Goal: Task Accomplishment & Management: Manage account settings

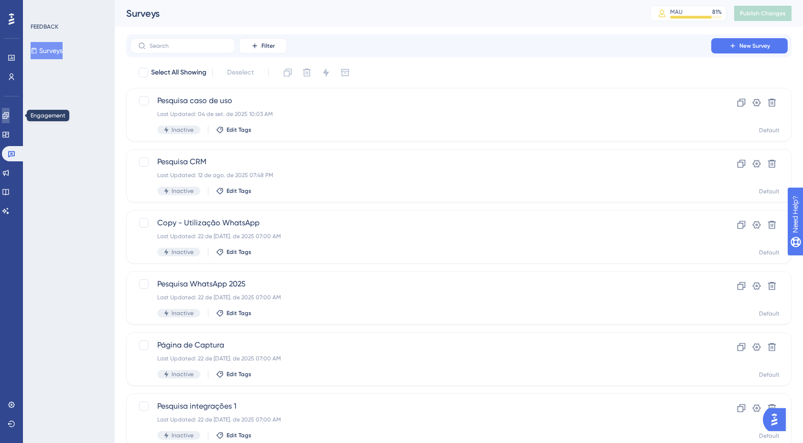
click at [10, 115] on icon at bounding box center [6, 116] width 8 height 8
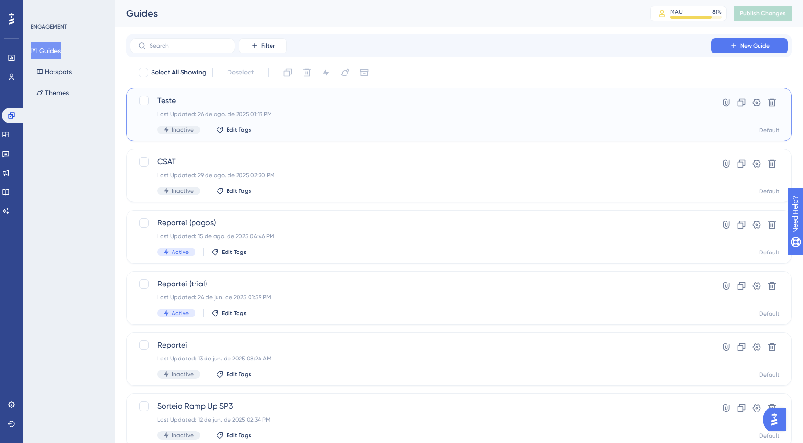
click at [270, 120] on div "Teste Last Updated: 26 de ago. de 2025 01:13 PM Inactive Edit Tags" at bounding box center [420, 114] width 527 height 39
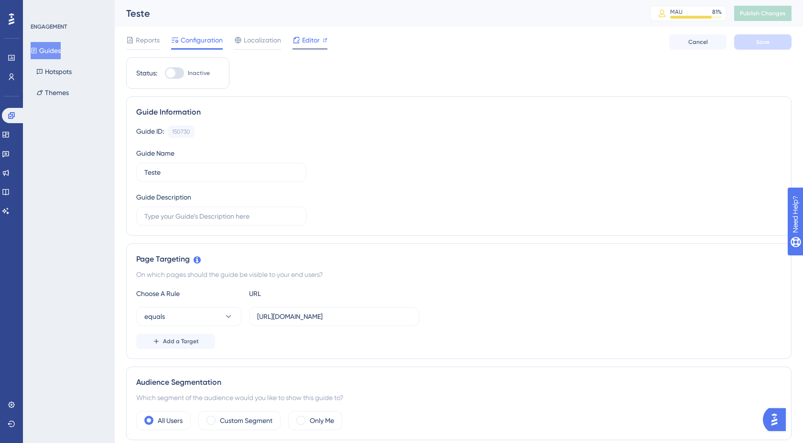
click at [304, 46] on div "Editor" at bounding box center [309, 41] width 35 height 15
click at [754, 13] on span "Publish Changes" at bounding box center [763, 14] width 46 height 8
click at [155, 43] on span "Reports" at bounding box center [148, 39] width 24 height 11
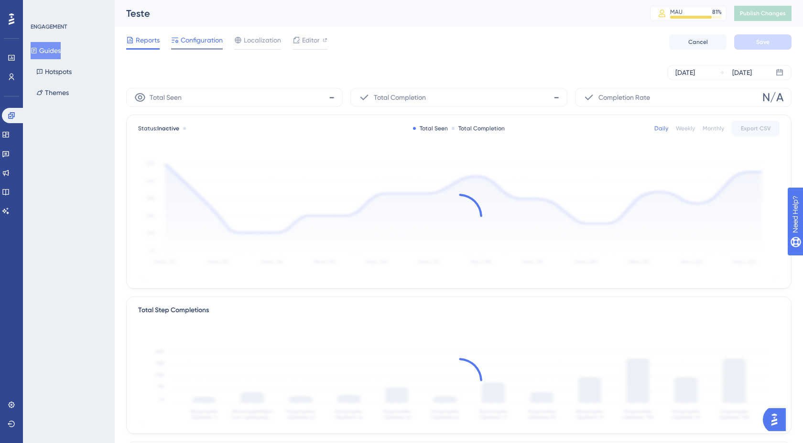
click at [197, 46] on div "Configuration" at bounding box center [197, 41] width 52 height 15
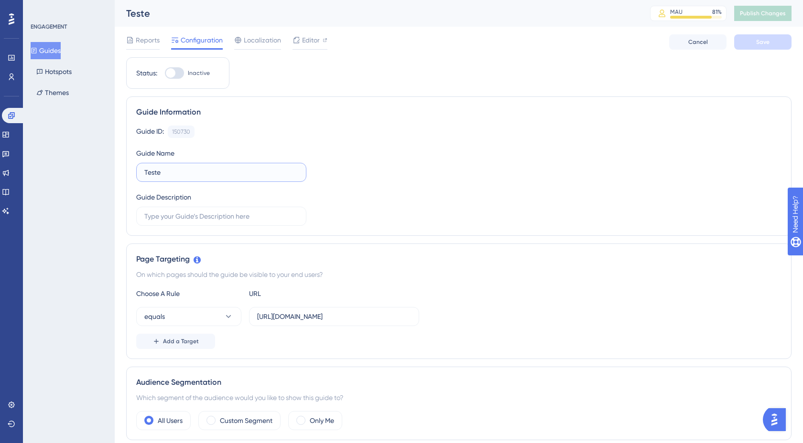
click at [182, 173] on input "Teste" at bounding box center [221, 172] width 154 height 11
type input "Inativos +60d"
click at [269, 142] on div "Guide ID: 150730 Copy Guide Name Inativos +60d Guide Description" at bounding box center [458, 176] width 645 height 100
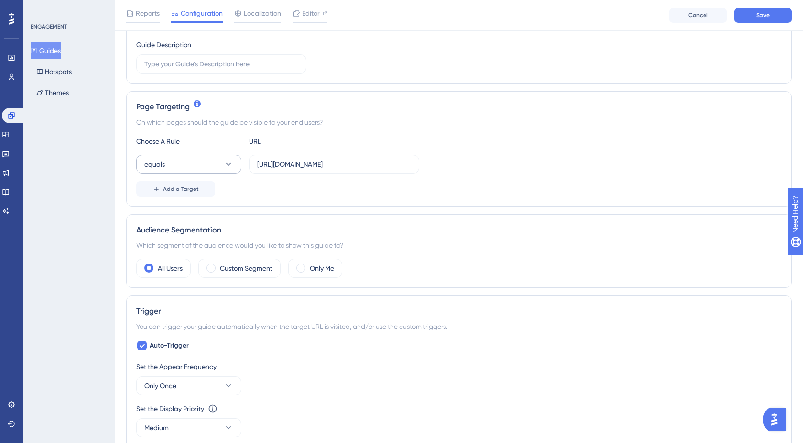
scroll to position [157, 0]
click at [236, 268] on label "Custom Segment" at bounding box center [246, 267] width 53 height 11
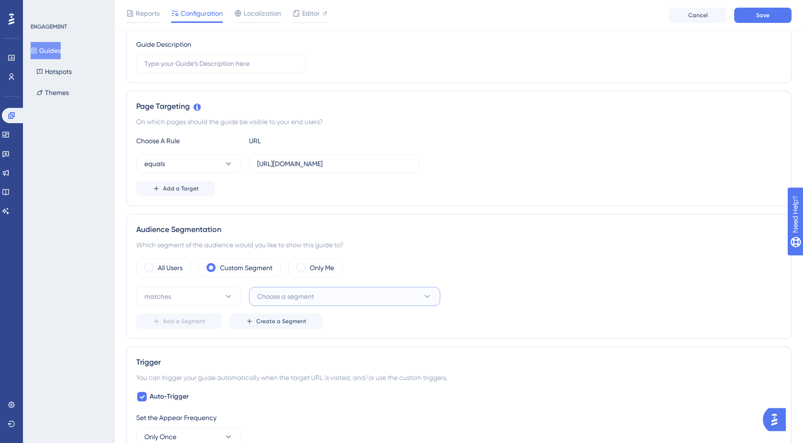
click at [281, 305] on button "Choose a segment" at bounding box center [344, 296] width 191 height 19
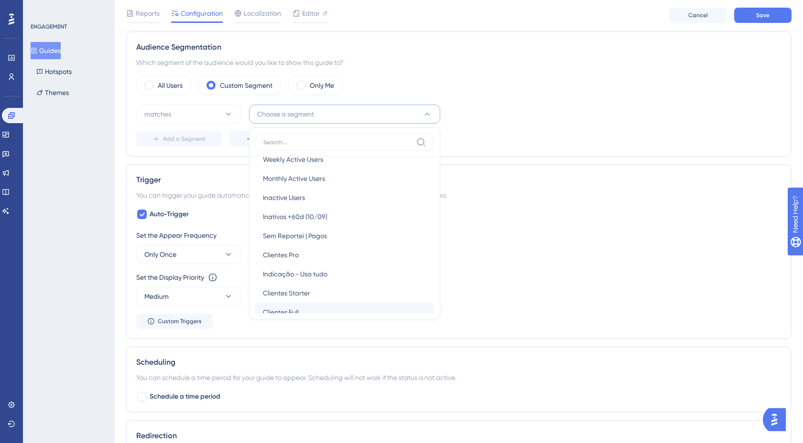
scroll to position [13, 0]
click at [318, 230] on span "Inativos +60d (10/09)" at bounding box center [295, 235] width 65 height 11
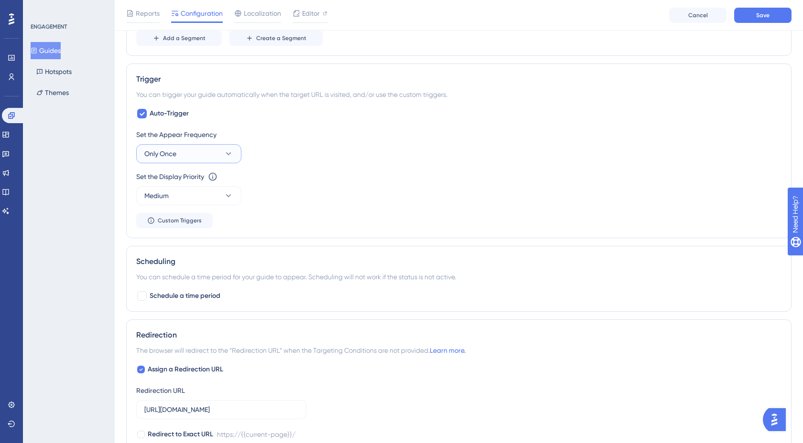
click at [202, 159] on button "Only Once" at bounding box center [188, 153] width 105 height 19
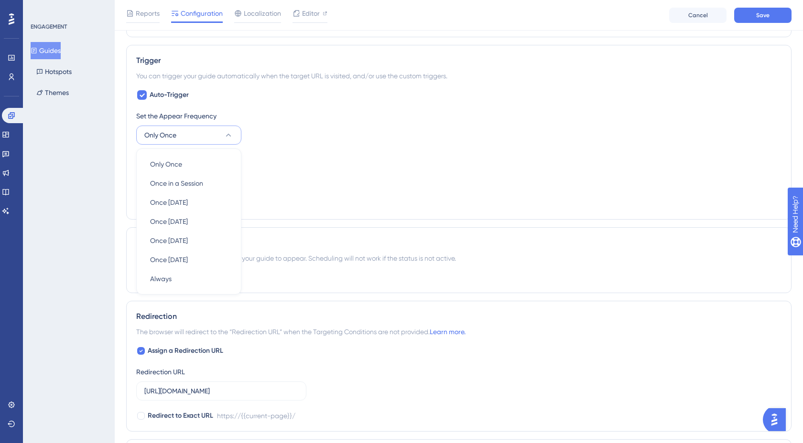
click at [278, 146] on div "Set the Appear Frequency Only Once Only Once Only Once Once in a Session Once i…" at bounding box center [458, 159] width 645 height 99
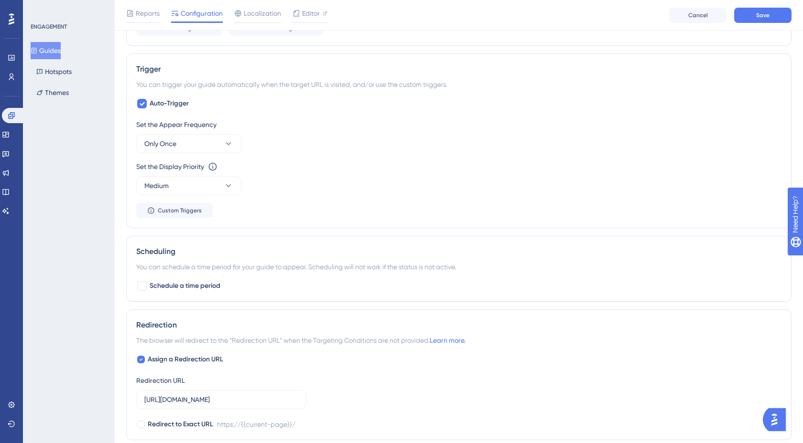
scroll to position [503, 0]
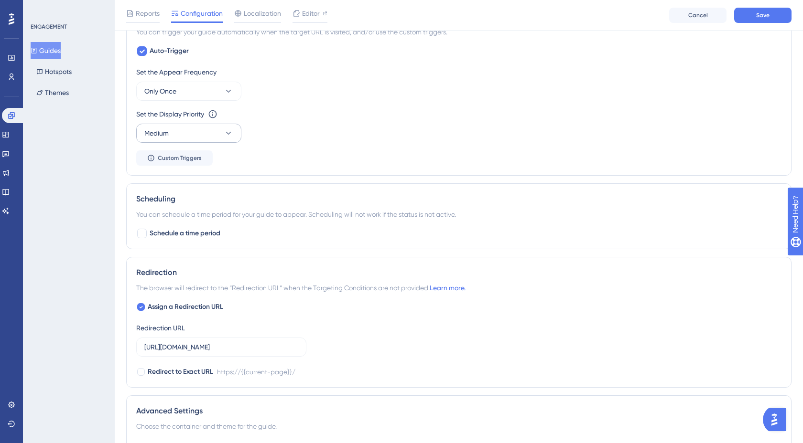
click at [179, 133] on button "Medium" at bounding box center [188, 133] width 105 height 19
click at [184, 218] on div "Highest Highest" at bounding box center [188, 219] width 77 height 19
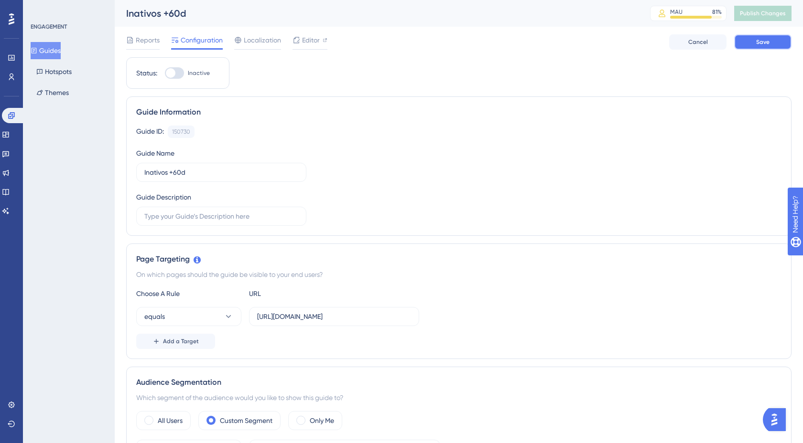
click at [752, 44] on button "Save" at bounding box center [762, 41] width 57 height 15
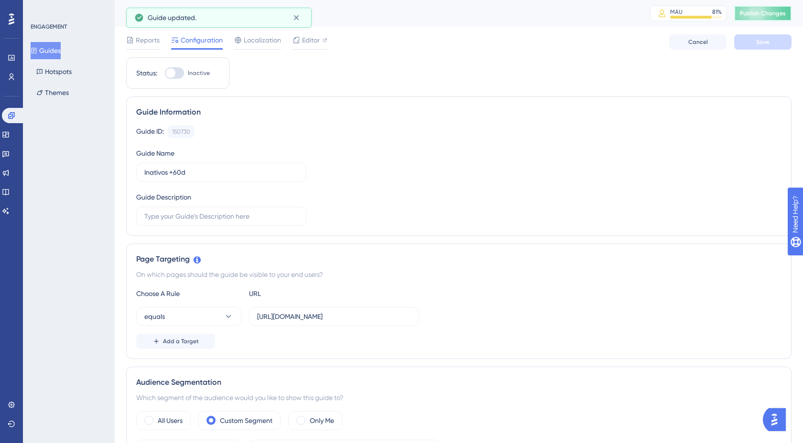
click at [763, 7] on button "Publish Changes" at bounding box center [762, 13] width 57 height 15
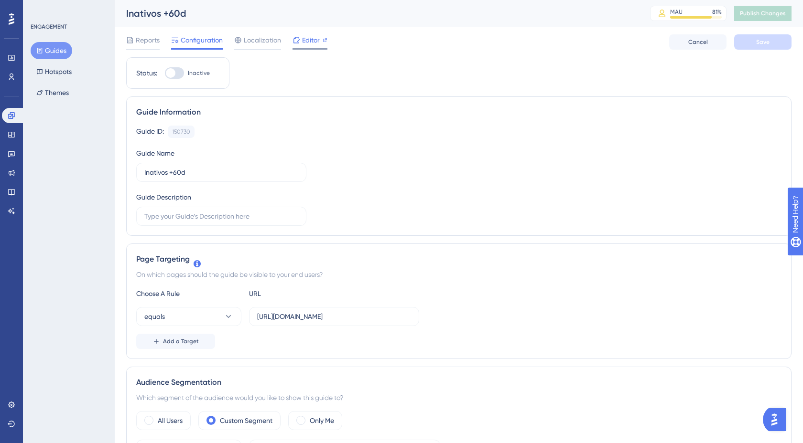
click at [300, 43] on div "Editor" at bounding box center [309, 39] width 35 height 11
click at [172, 74] on div at bounding box center [171, 73] width 10 height 10
click at [165, 74] on input "Inactive" at bounding box center [164, 73] width 0 height 0
checkbox input "true"
drag, startPoint x: 801, startPoint y: 36, endPoint x: 791, endPoint y: 39, distance: 10.3
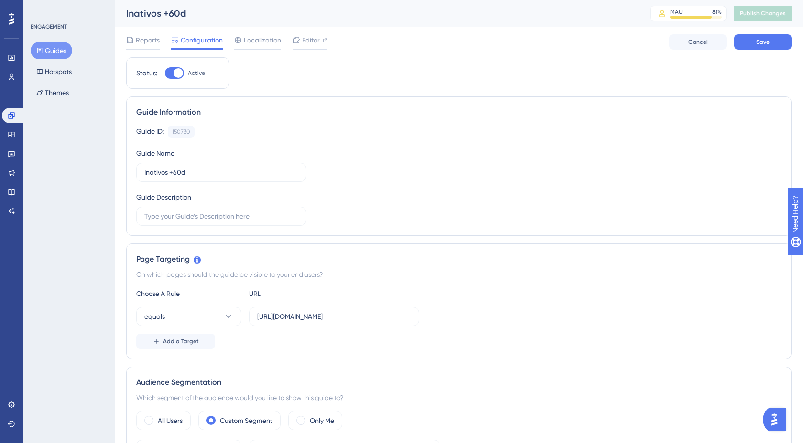
click at [781, 39] on button "Save" at bounding box center [762, 41] width 57 height 15
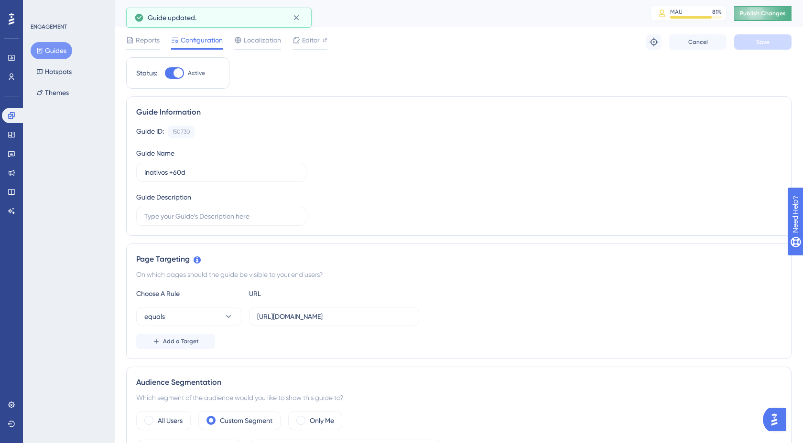
click at [773, 14] on span "Publish Changes" at bounding box center [763, 14] width 46 height 8
